Goal: Information Seeking & Learning: Learn about a topic

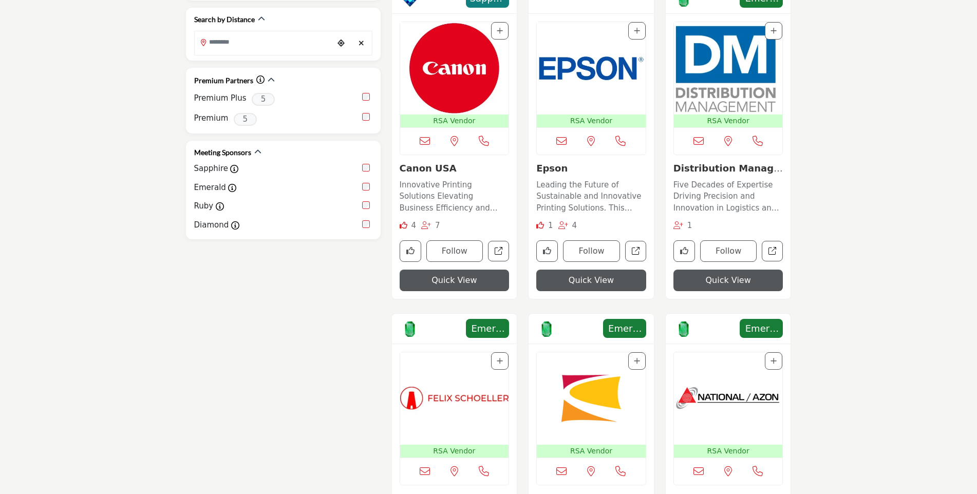
scroll to position [874, 0]
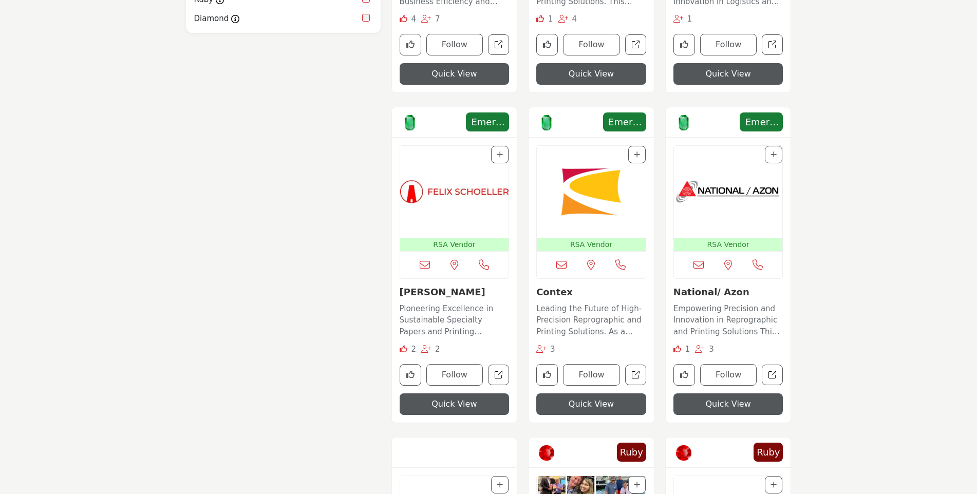
click at [689, 293] on link "National/ Azon" at bounding box center [712, 292] width 76 height 11
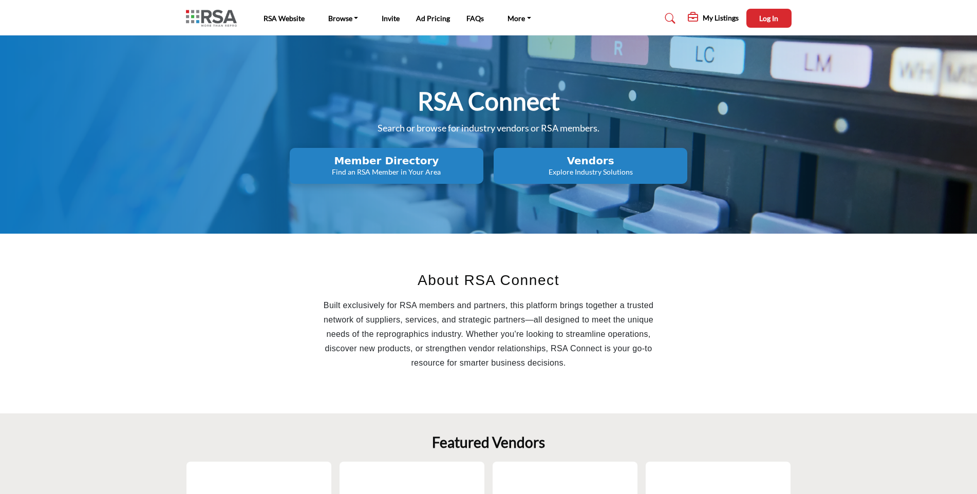
click at [592, 161] on h2 "Vendors" at bounding box center [591, 161] width 188 height 12
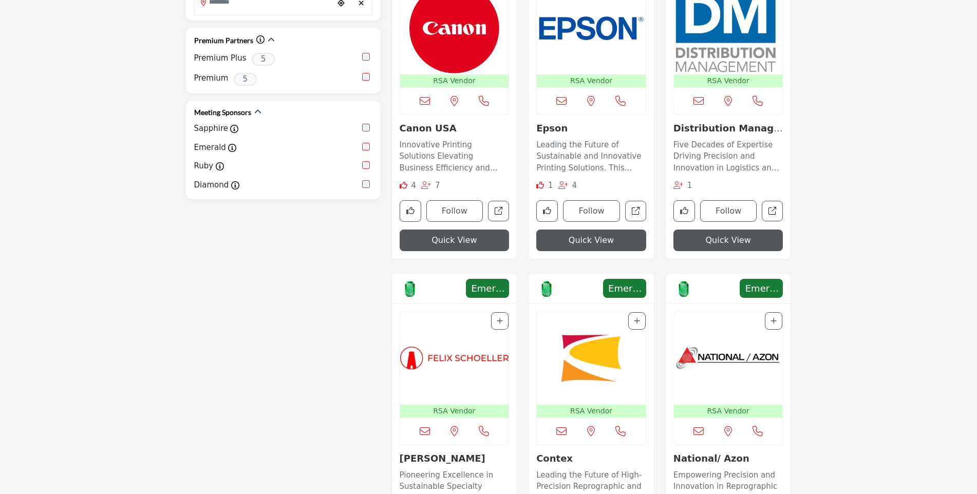
scroll to position [719, 0]
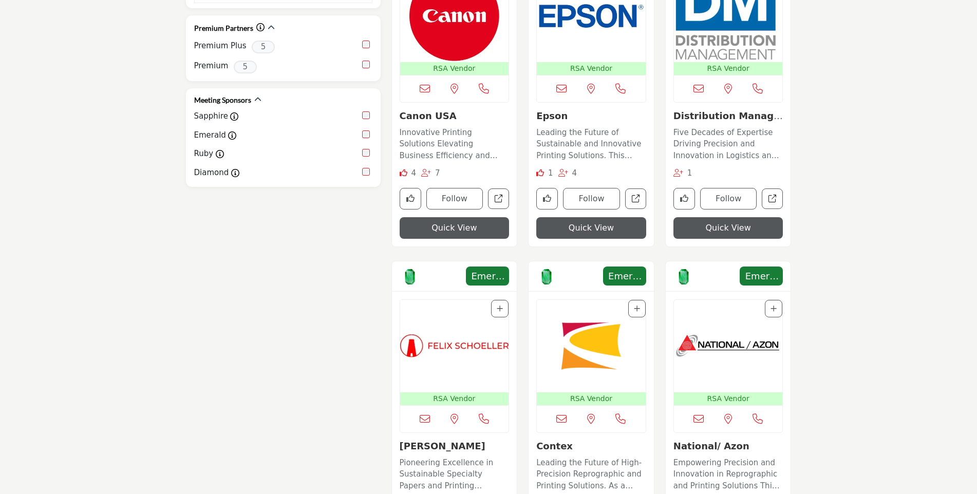
click at [727, 348] on img "Open Listing in new tab" at bounding box center [728, 346] width 109 height 92
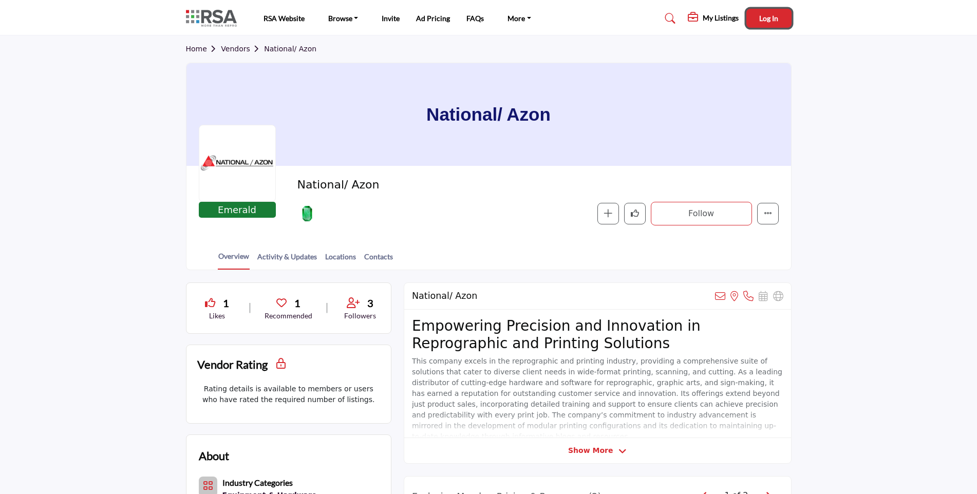
click at [770, 18] on span "Log In" at bounding box center [768, 18] width 19 height 9
